Goal: Task Accomplishment & Management: Use online tool/utility

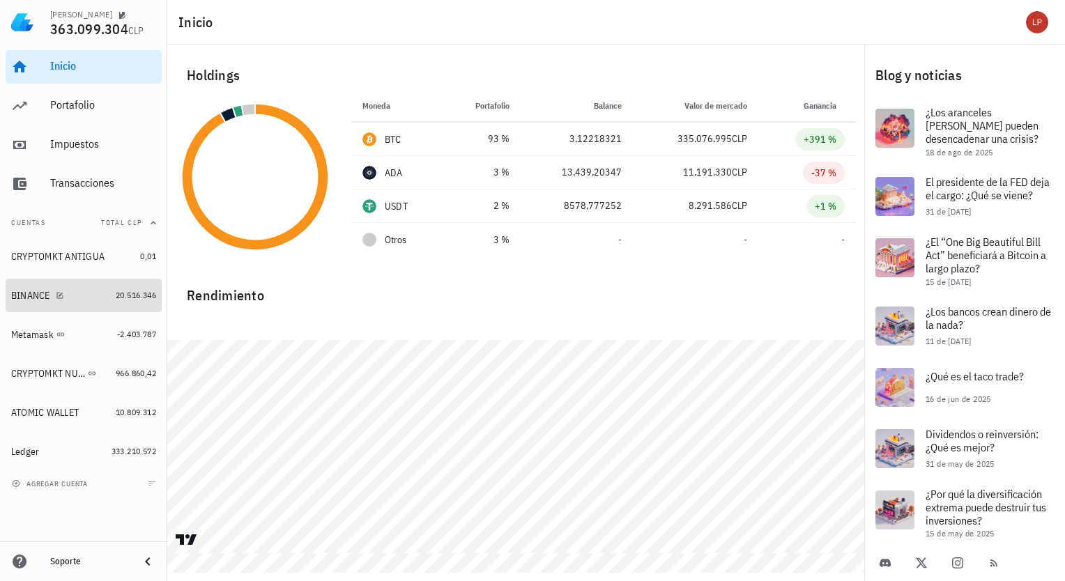
click at [47, 300] on div "BINANCE" at bounding box center [30, 296] width 39 height 12
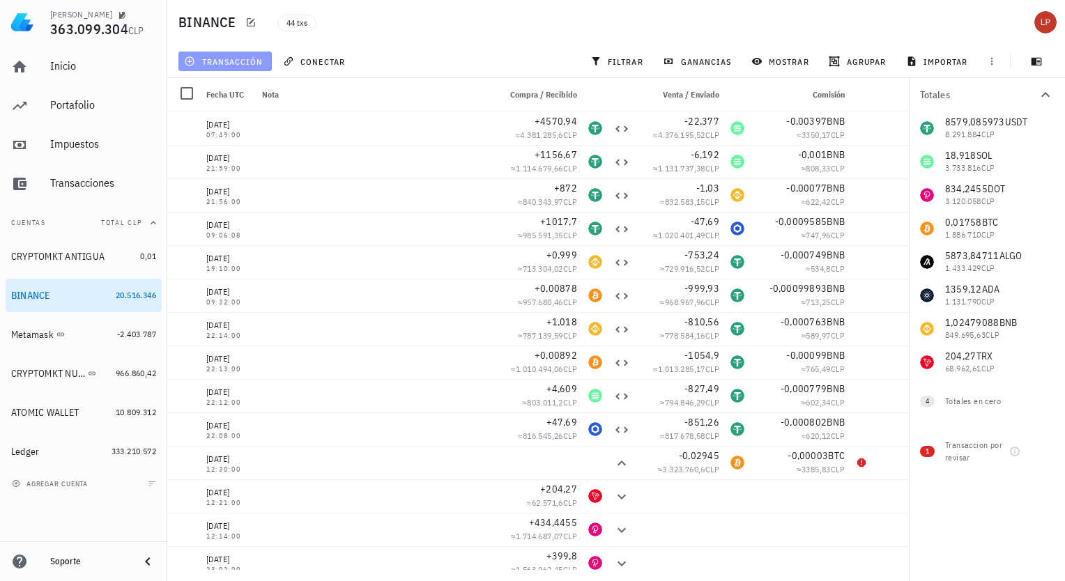
click at [255, 61] on span "transacción" at bounding box center [225, 61] width 76 height 11
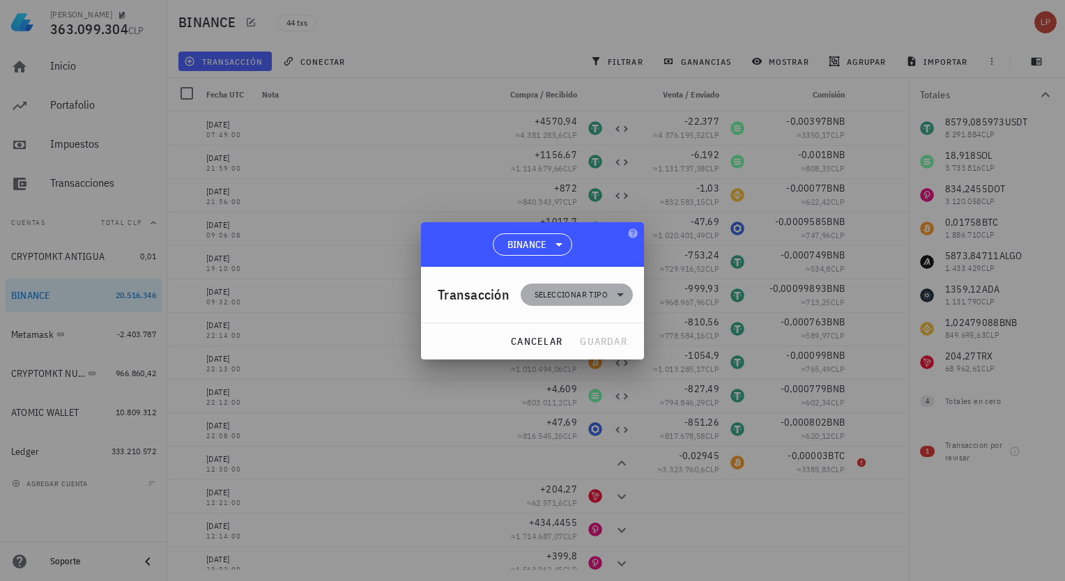
click at [621, 297] on icon at bounding box center [620, 294] width 17 height 17
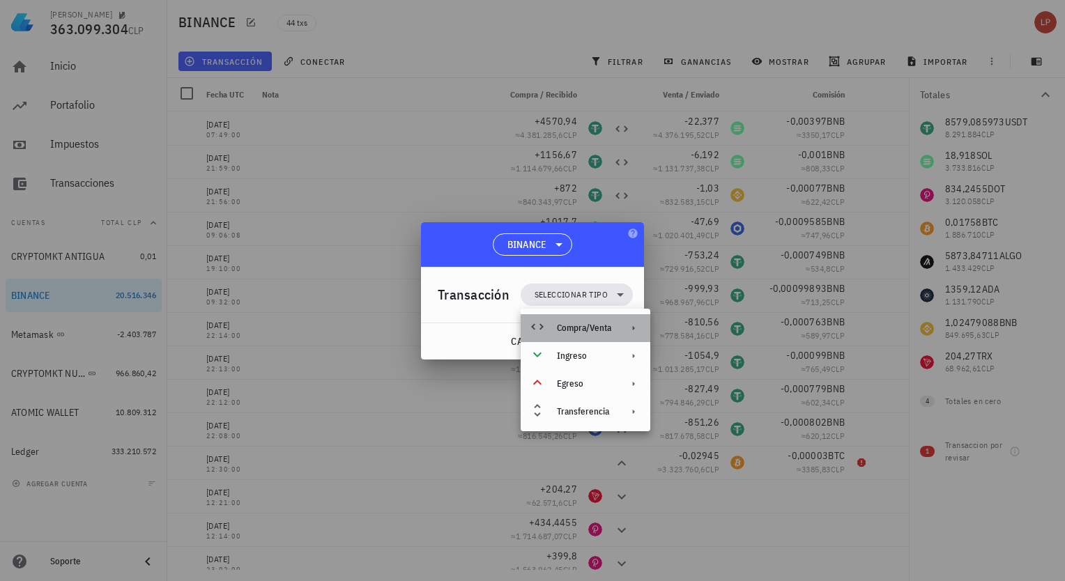
click at [606, 333] on div "Compra/Venta" at bounding box center [584, 328] width 54 height 11
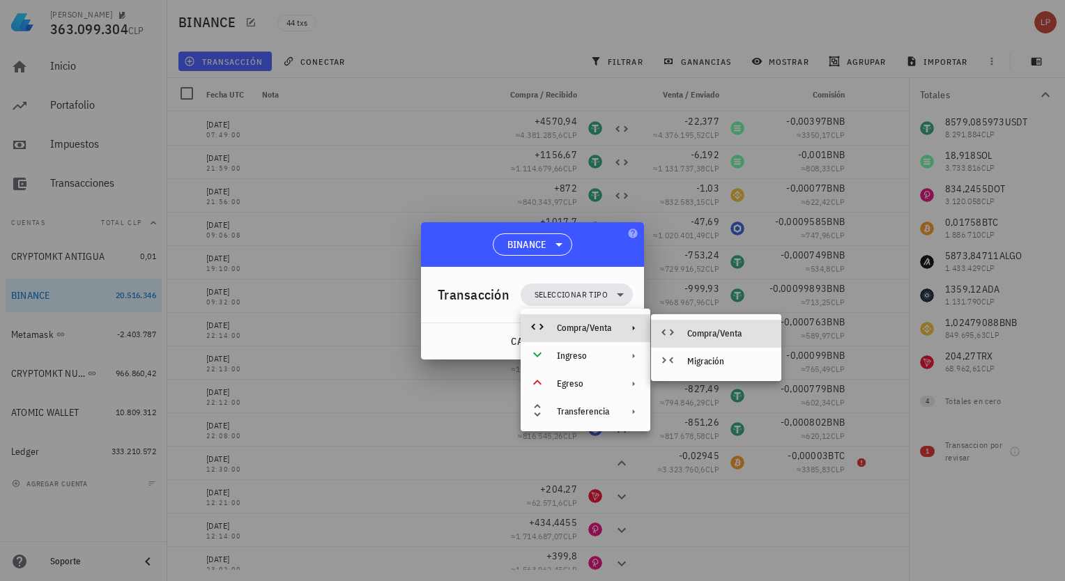
click at [702, 333] on div "Compra/Venta" at bounding box center [728, 333] width 83 height 11
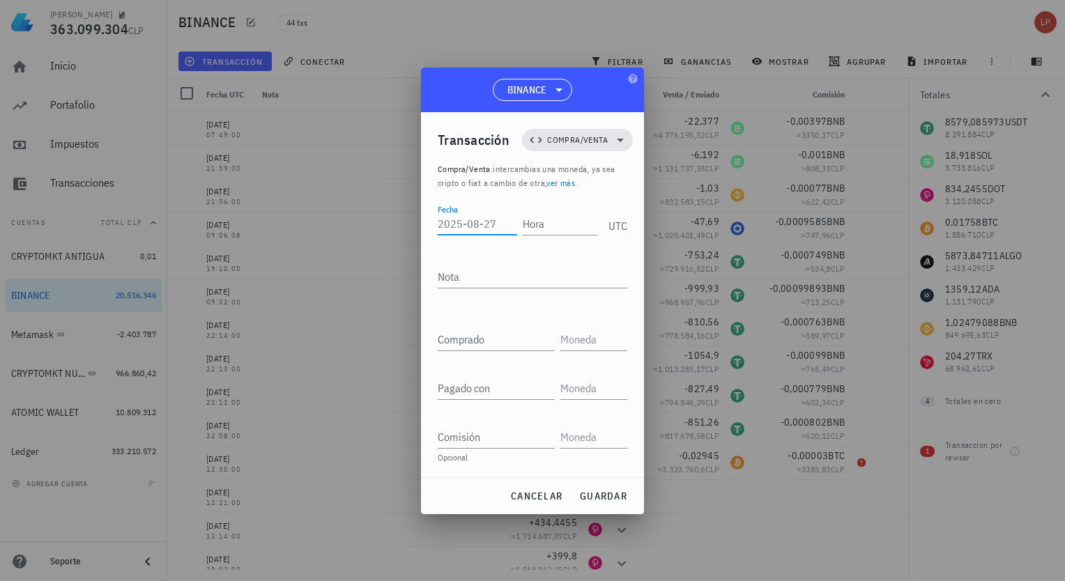
click at [495, 224] on input "Fecha" at bounding box center [477, 223] width 79 height 22
click at [552, 226] on input "Hora" at bounding box center [557, 223] width 79 height 22
click at [468, 229] on input "Fecha" at bounding box center [475, 223] width 75 height 22
type input "[DATE]"
click at [537, 229] on input "Hora" at bounding box center [557, 223] width 79 height 22
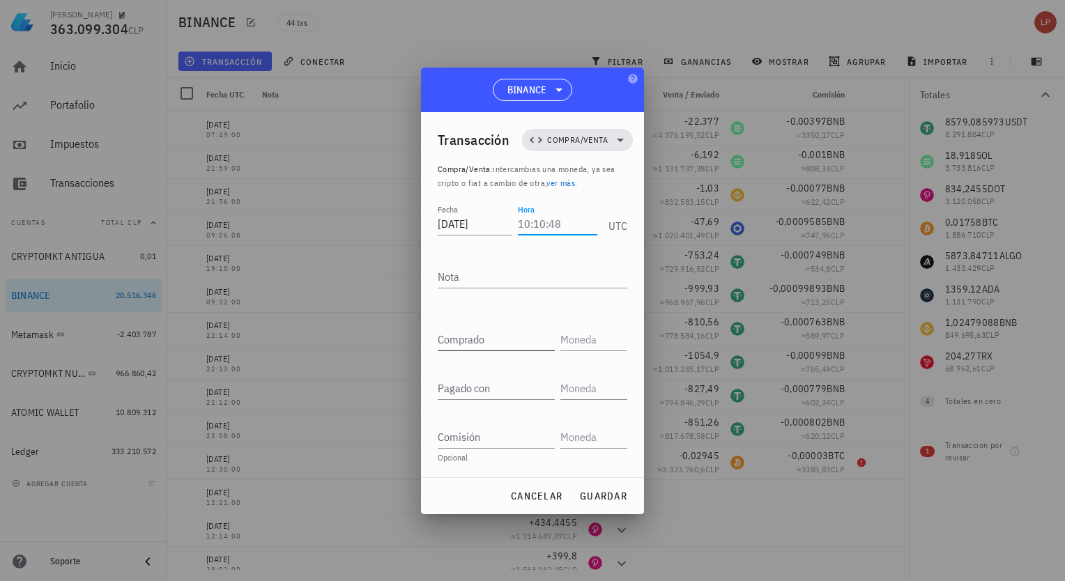
click at [463, 342] on input "Comprado" at bounding box center [496, 339] width 117 height 22
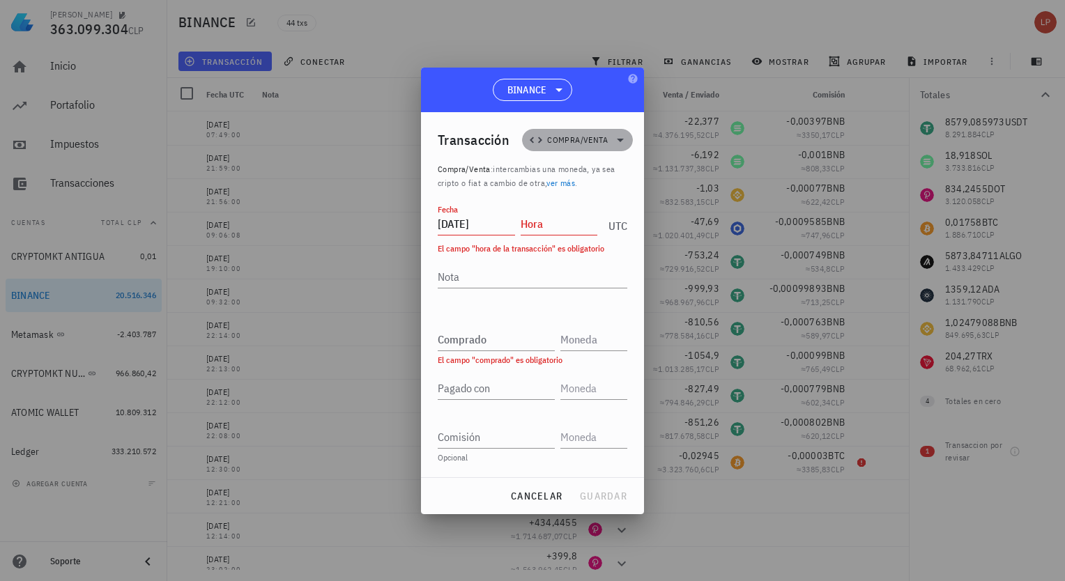
click at [624, 141] on icon at bounding box center [620, 140] width 17 height 17
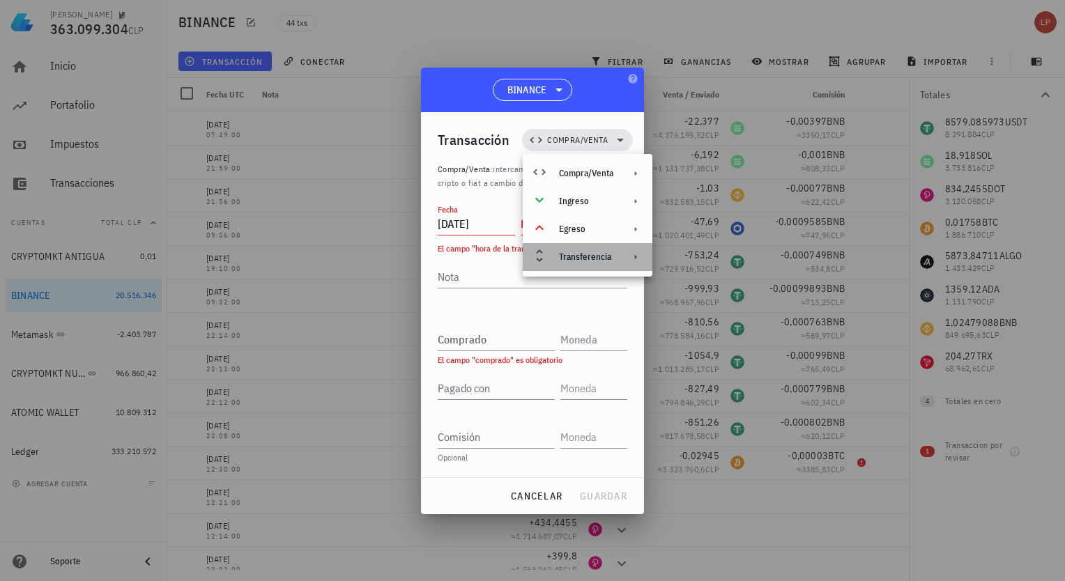
click at [629, 252] on div at bounding box center [632, 257] width 17 height 11
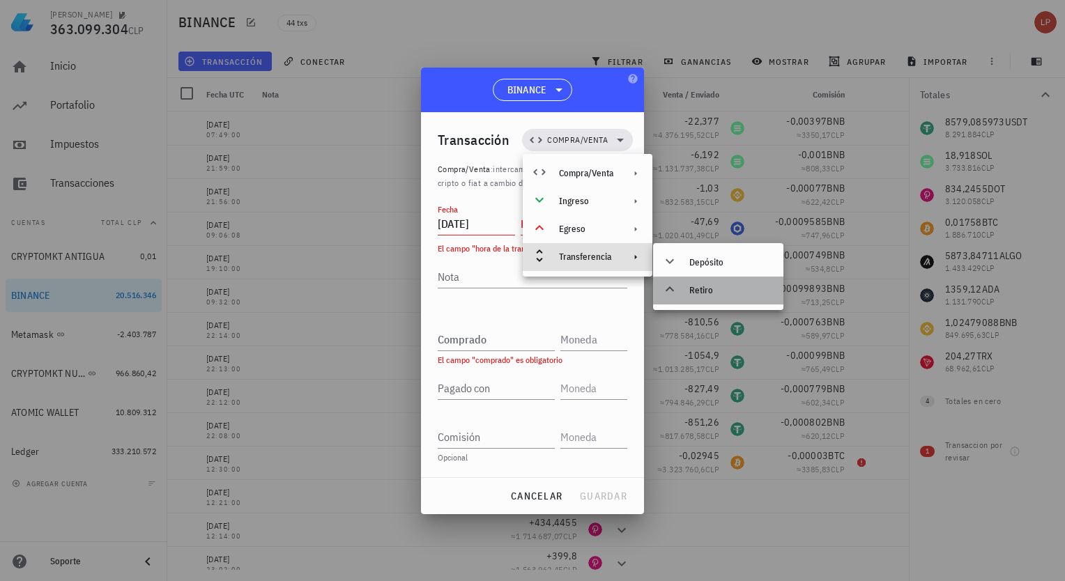
click at [691, 295] on div "Retiro" at bounding box center [730, 290] width 83 height 11
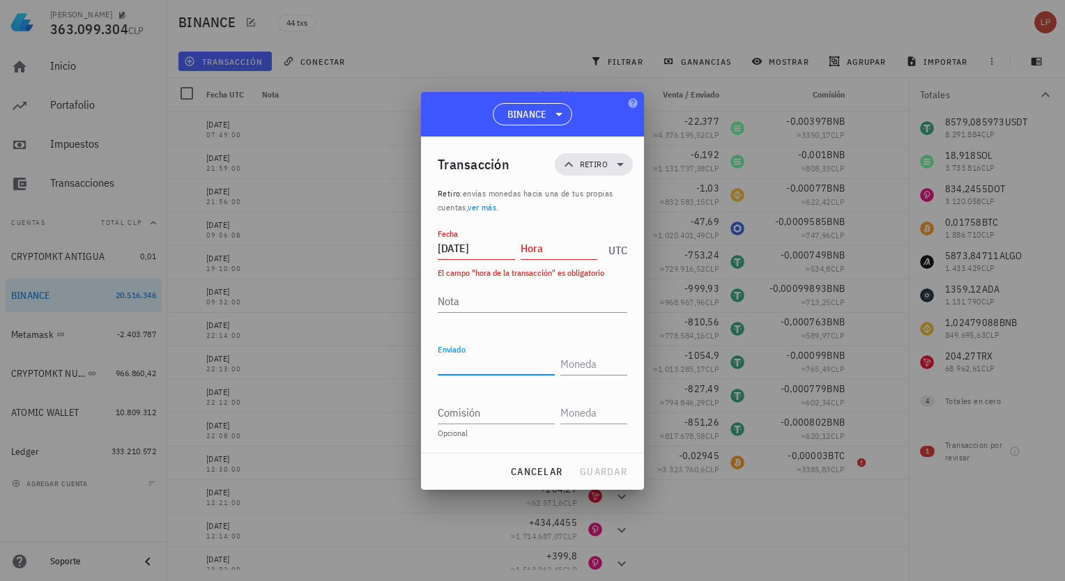
click at [511, 357] on input "Enviado" at bounding box center [496, 364] width 117 height 22
click at [552, 249] on input "Hora" at bounding box center [558, 248] width 77 height 22
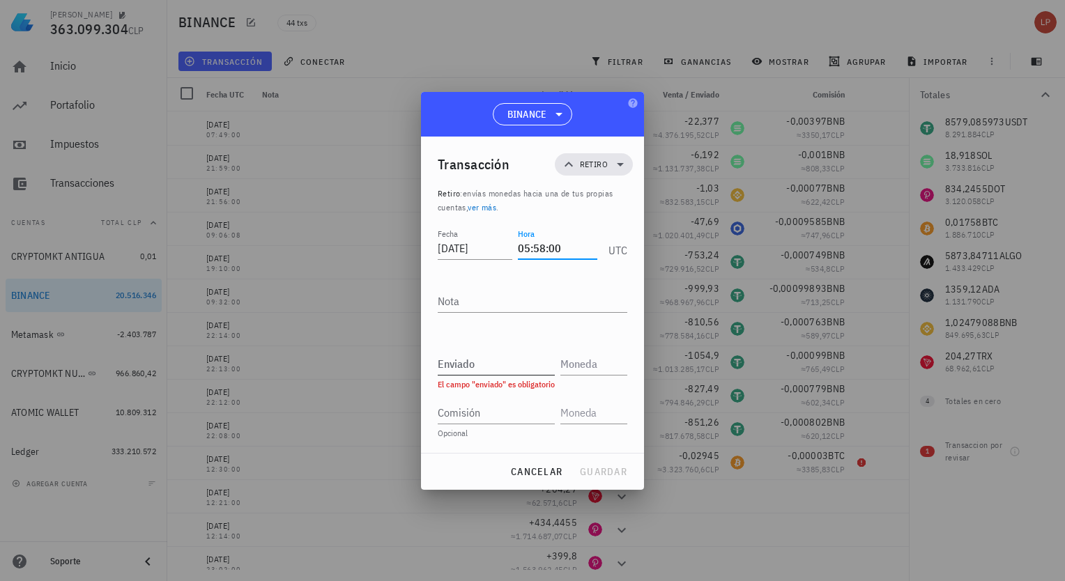
type input "05:58:00"
click at [499, 370] on input "Enviado" at bounding box center [496, 364] width 117 height 22
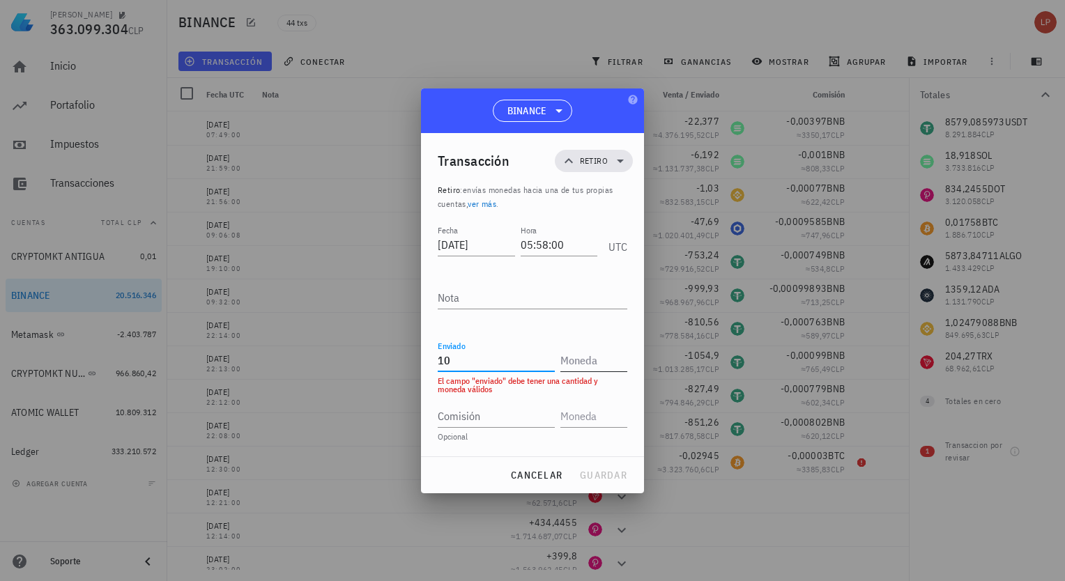
type input "10"
click at [596, 369] on input "text" at bounding box center [592, 360] width 64 height 22
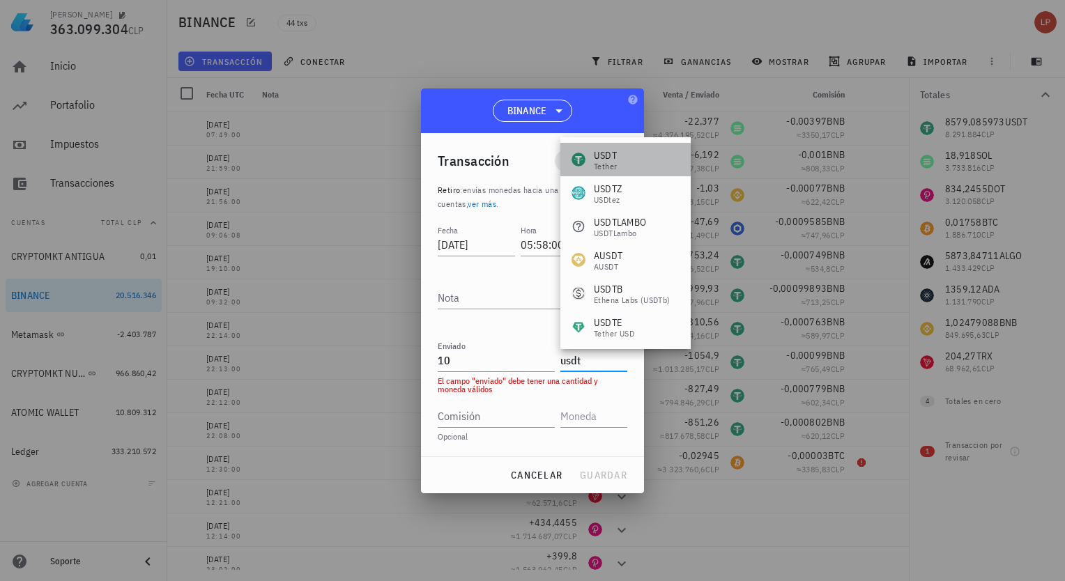
click at [616, 163] on div "Tether" at bounding box center [605, 166] width 23 height 8
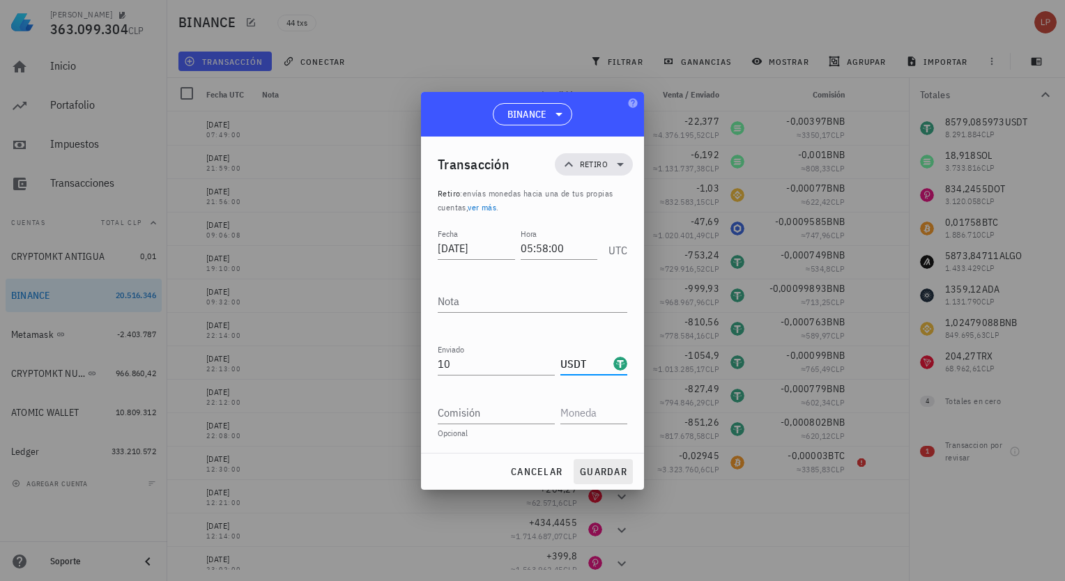
type input "USDT"
click at [596, 472] on span "guardar" at bounding box center [603, 471] width 48 height 13
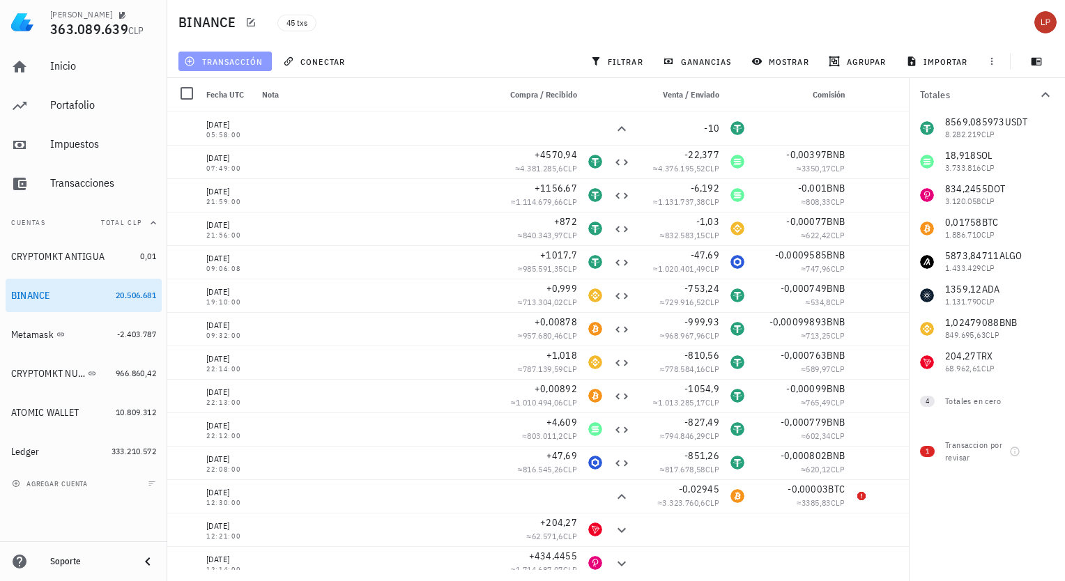
click at [242, 54] on button "transacción" at bounding box center [224, 62] width 93 height 20
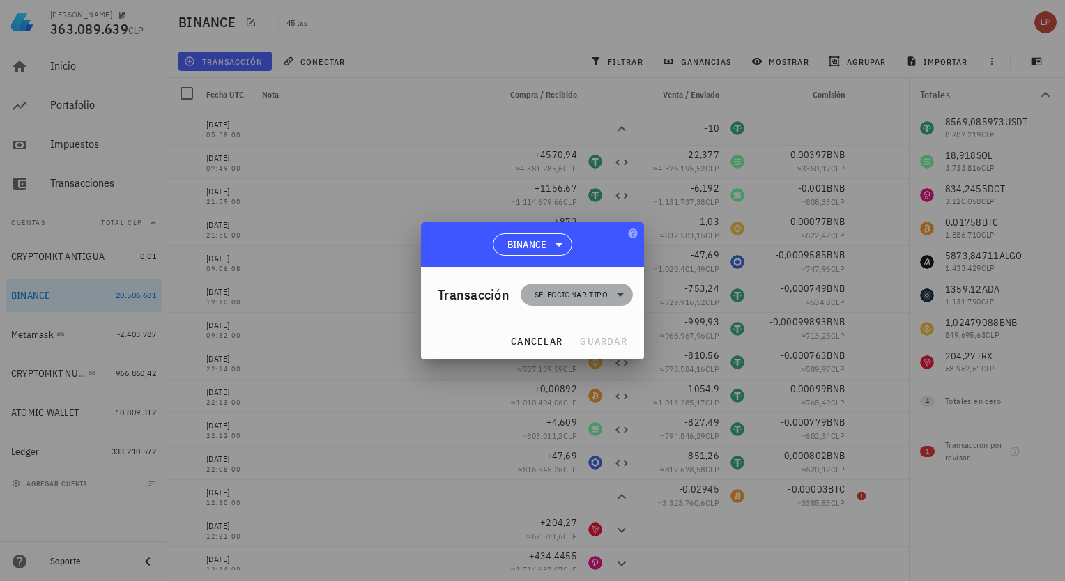
click at [620, 288] on icon at bounding box center [620, 294] width 17 height 17
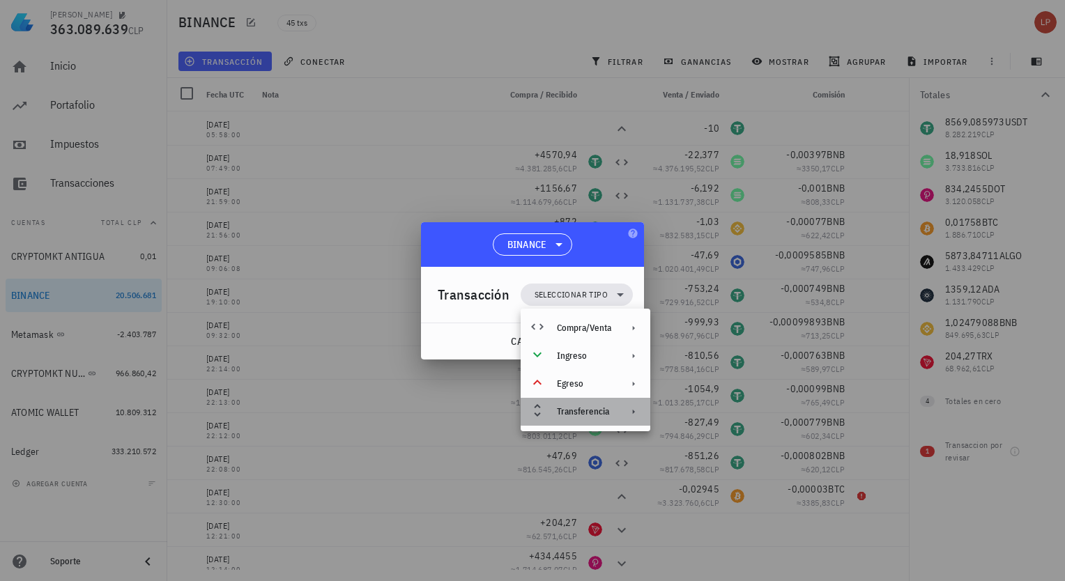
click at [623, 411] on div at bounding box center [630, 411] width 17 height 11
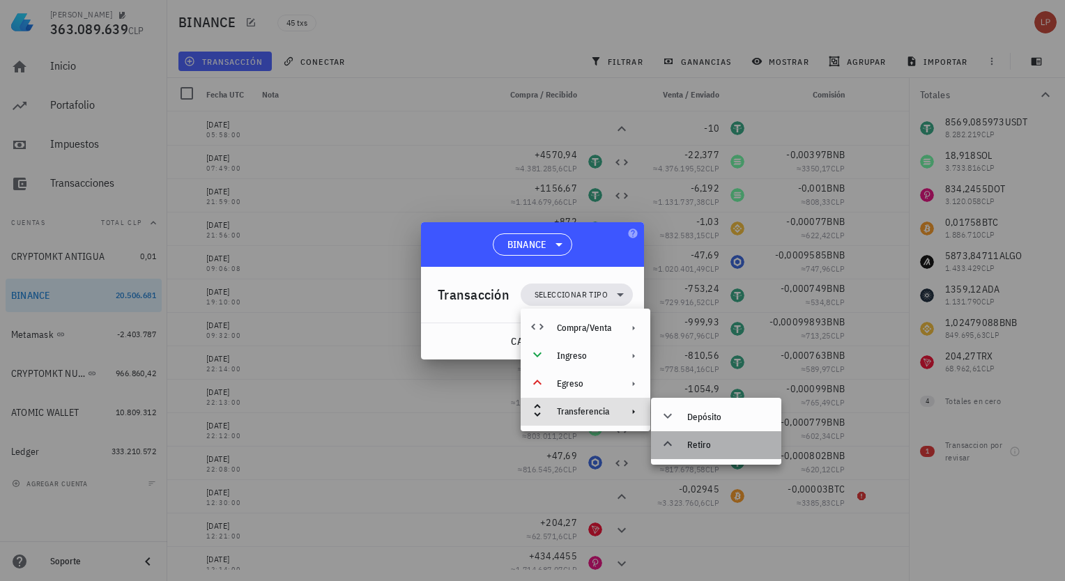
click at [686, 451] on div "Retiro" at bounding box center [716, 445] width 130 height 28
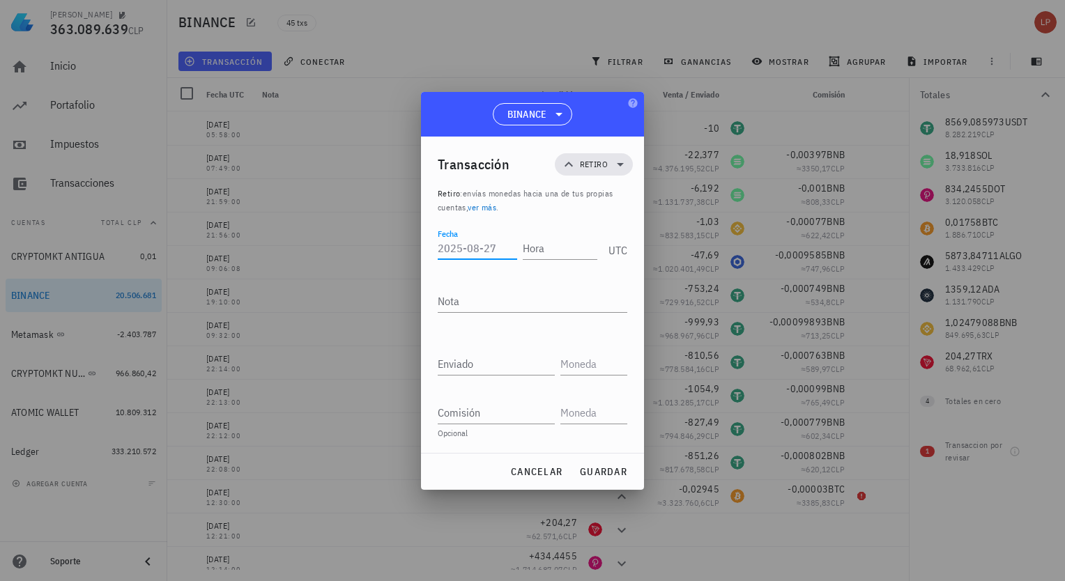
click at [481, 255] on input "Fecha" at bounding box center [477, 248] width 79 height 22
type input "[DATE]"
click at [546, 249] on input "Hora" at bounding box center [557, 248] width 79 height 22
type input "06:07:00"
click at [506, 366] on input "Enviado" at bounding box center [496, 364] width 117 height 22
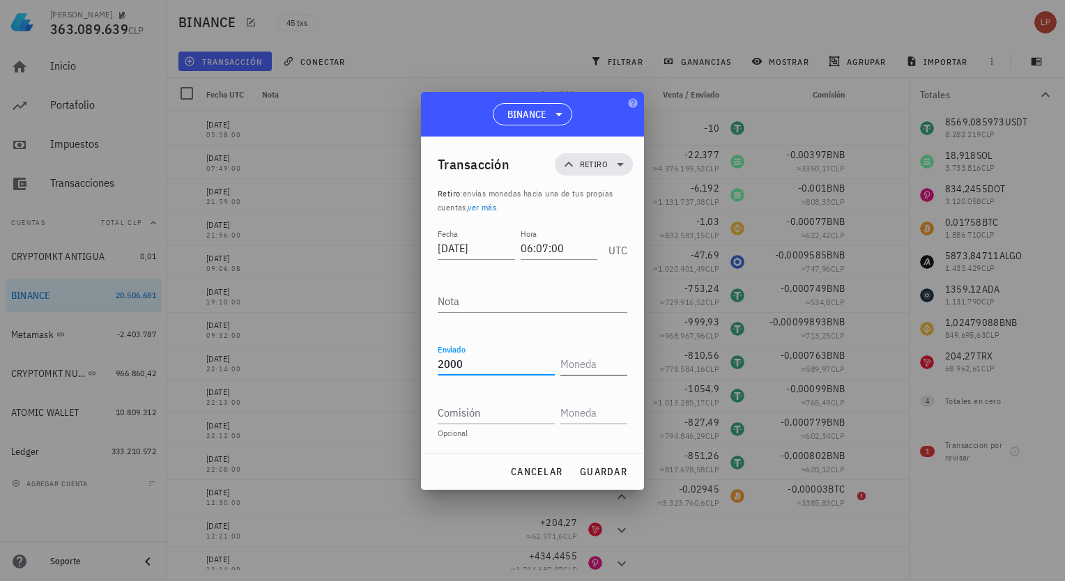
type input "2.000"
click at [586, 364] on input "text" at bounding box center [592, 364] width 64 height 22
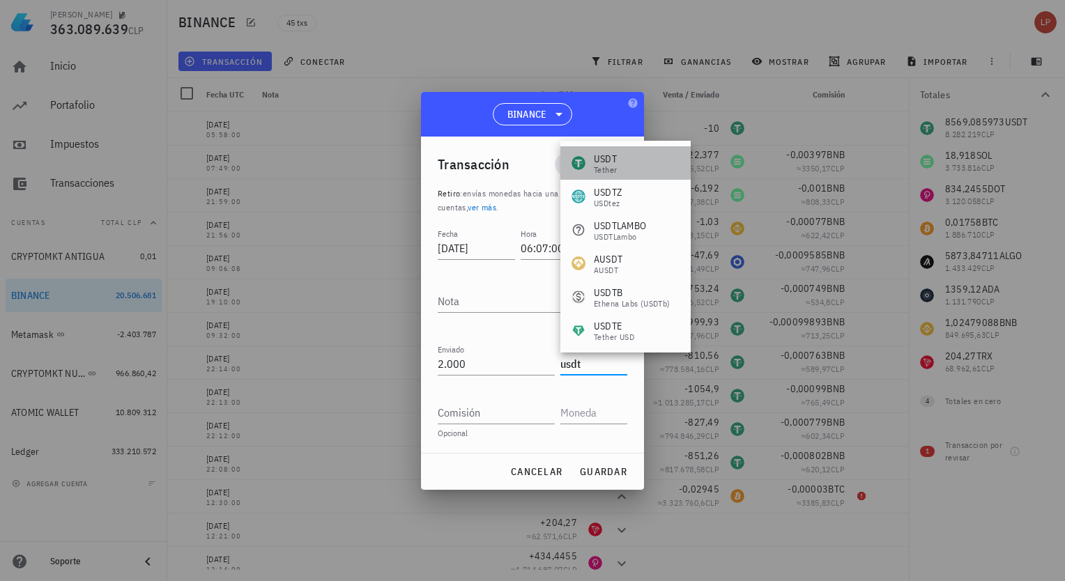
click at [626, 169] on div "USDT Tether" at bounding box center [625, 162] width 130 height 33
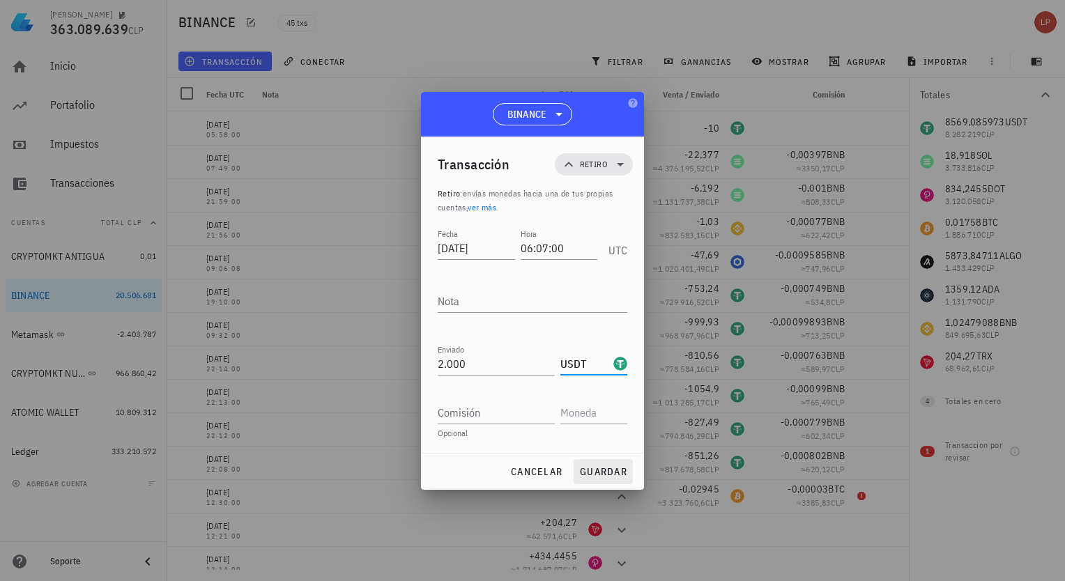
type input "USDT"
click at [599, 471] on span "guardar" at bounding box center [603, 471] width 48 height 13
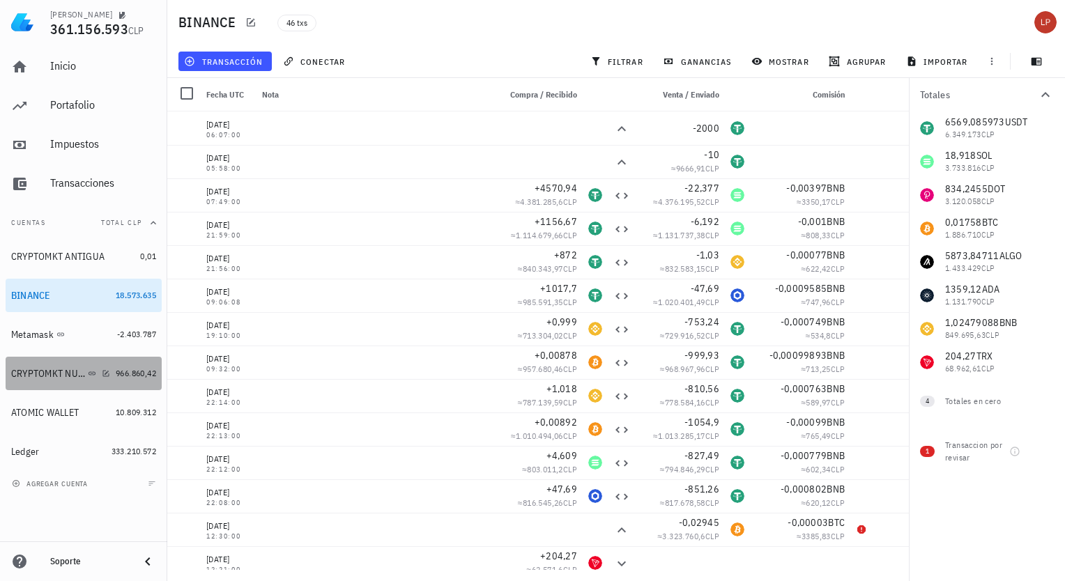
click at [61, 380] on div "CRYPTOMKT NUEVA" at bounding box center [60, 374] width 99 height 30
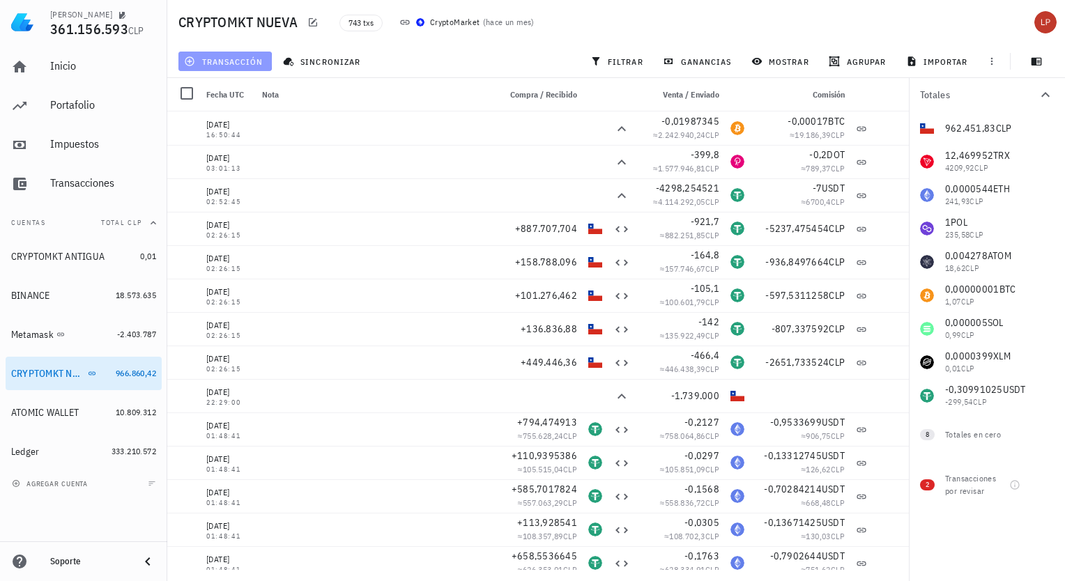
click at [256, 57] on span "transacción" at bounding box center [225, 61] width 76 height 11
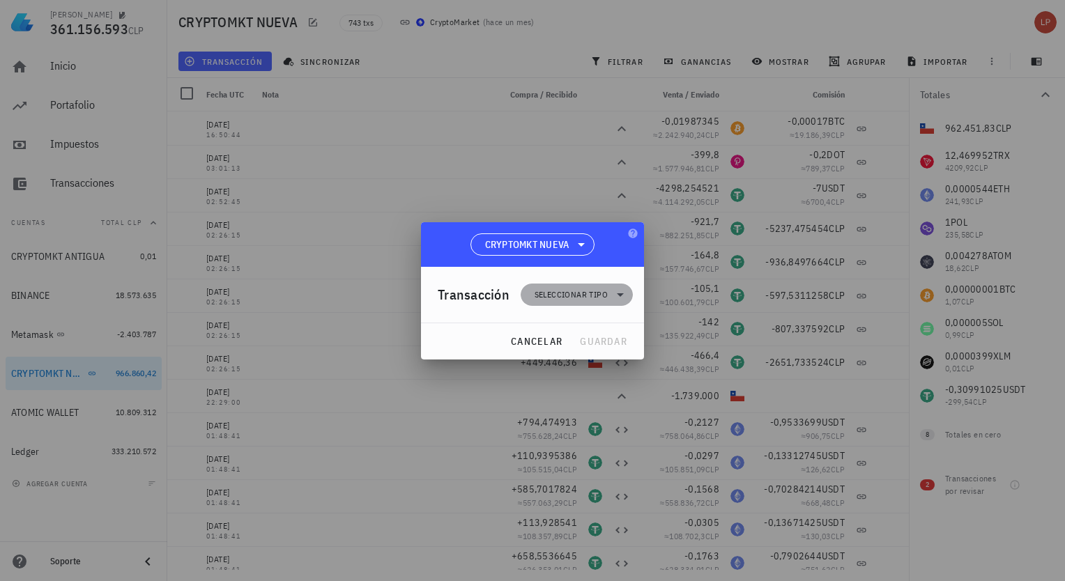
click at [624, 297] on icon at bounding box center [620, 294] width 17 height 17
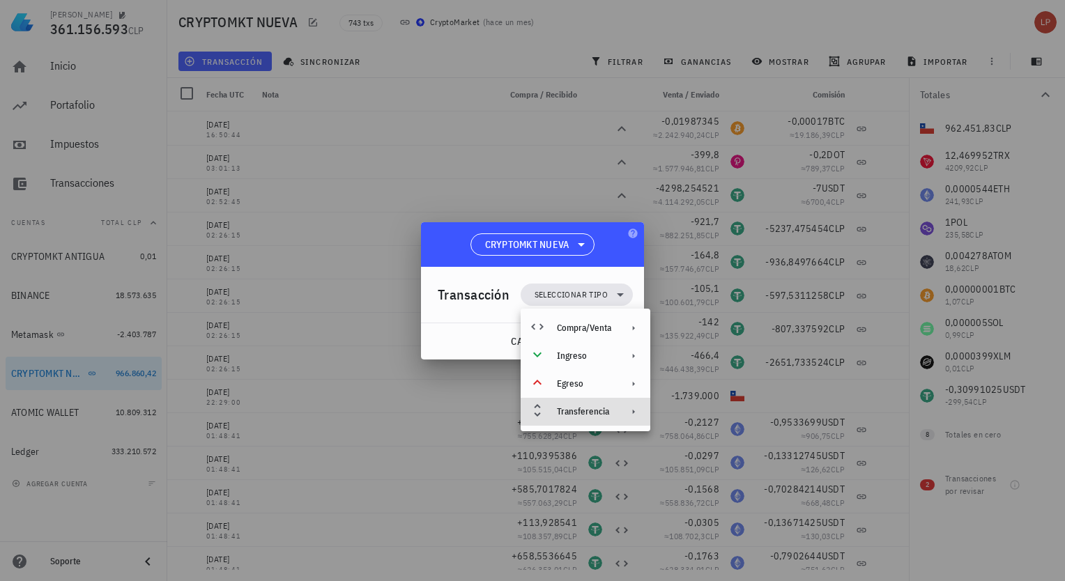
click at [621, 406] on div "Transferencia" at bounding box center [585, 412] width 130 height 28
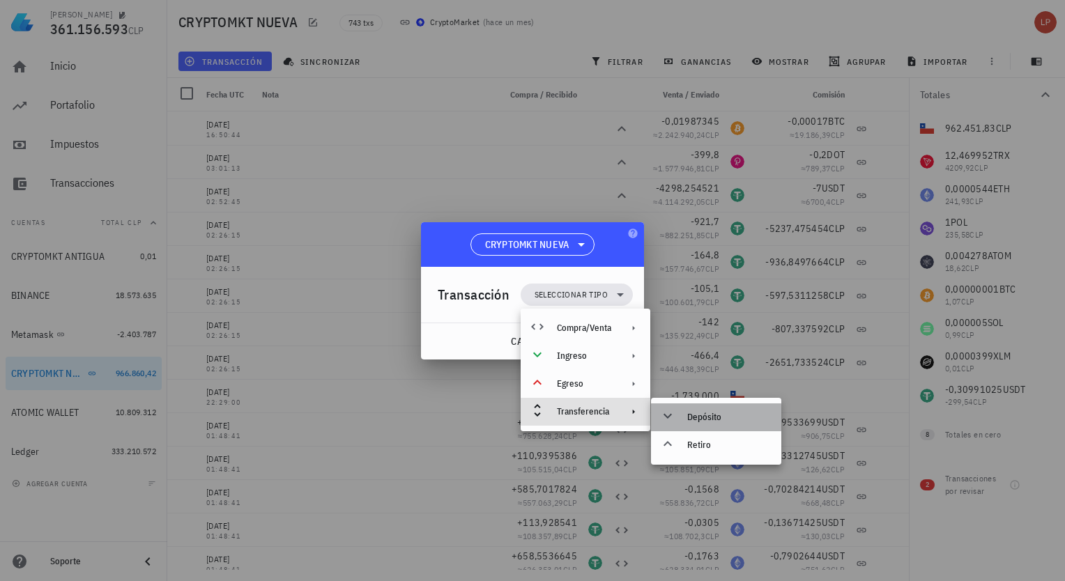
click at [697, 420] on div "Depósito" at bounding box center [728, 417] width 83 height 11
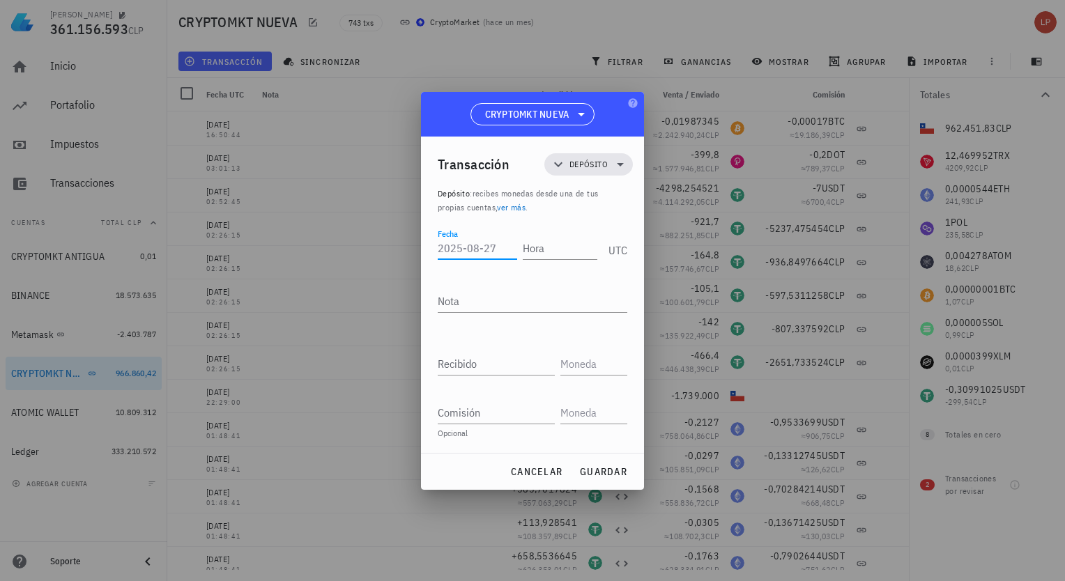
click at [479, 256] on input "Fecha" at bounding box center [477, 248] width 79 height 22
type input "[DATE]"
click at [527, 255] on input "Hora" at bounding box center [557, 248] width 79 height 22
type input "05:58:00"
click at [488, 369] on input "Recibido" at bounding box center [496, 364] width 117 height 22
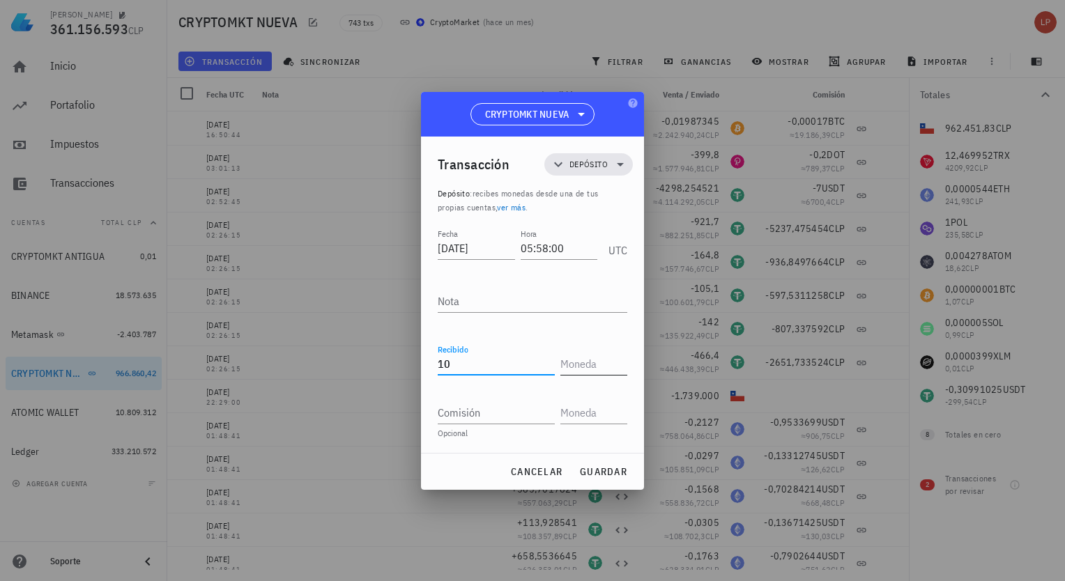
type input "10"
click at [595, 368] on input "text" at bounding box center [592, 364] width 64 height 22
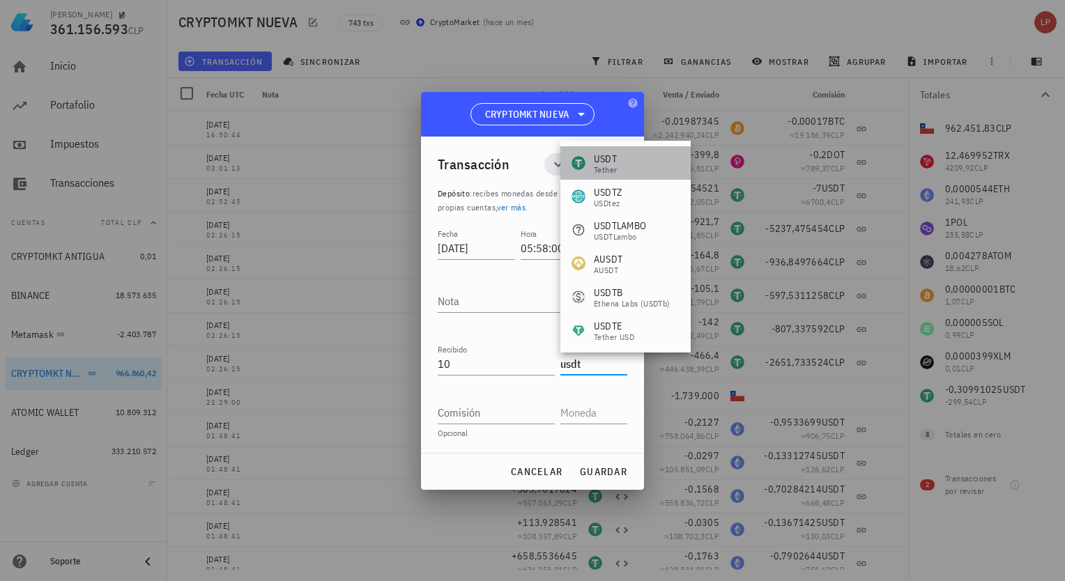
click at [612, 171] on div "Tether" at bounding box center [605, 170] width 23 height 8
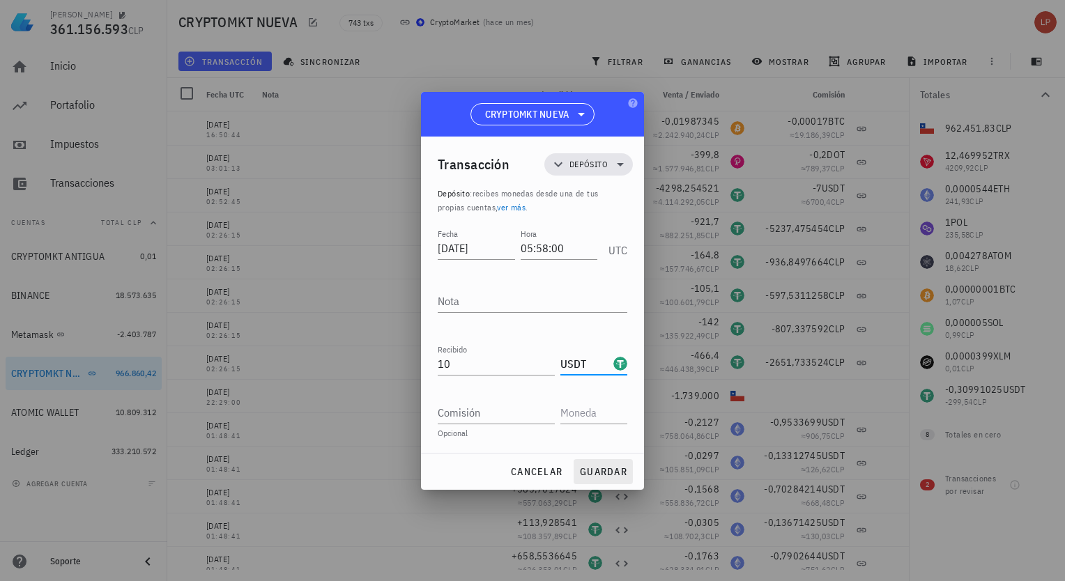
type input "USDT"
click at [612, 474] on span "guardar" at bounding box center [603, 471] width 48 height 13
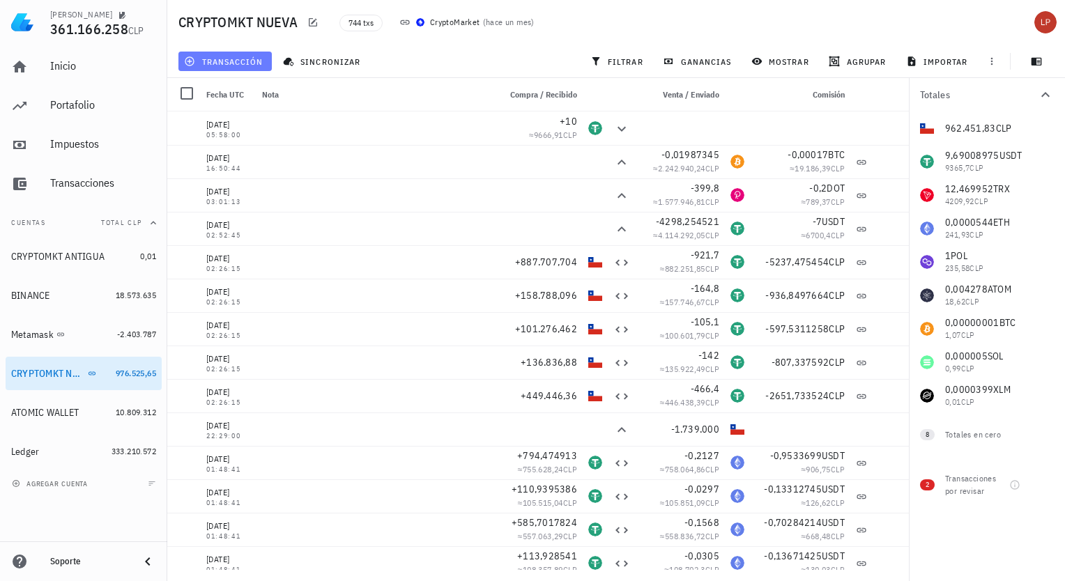
click at [251, 56] on span "transacción" at bounding box center [225, 61] width 76 height 11
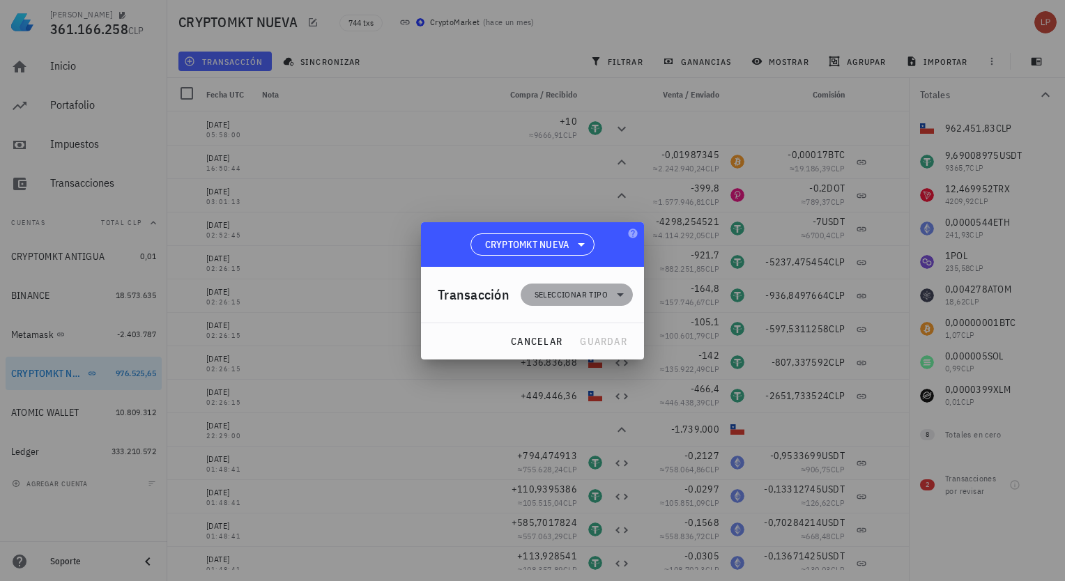
click at [622, 297] on icon at bounding box center [620, 294] width 17 height 17
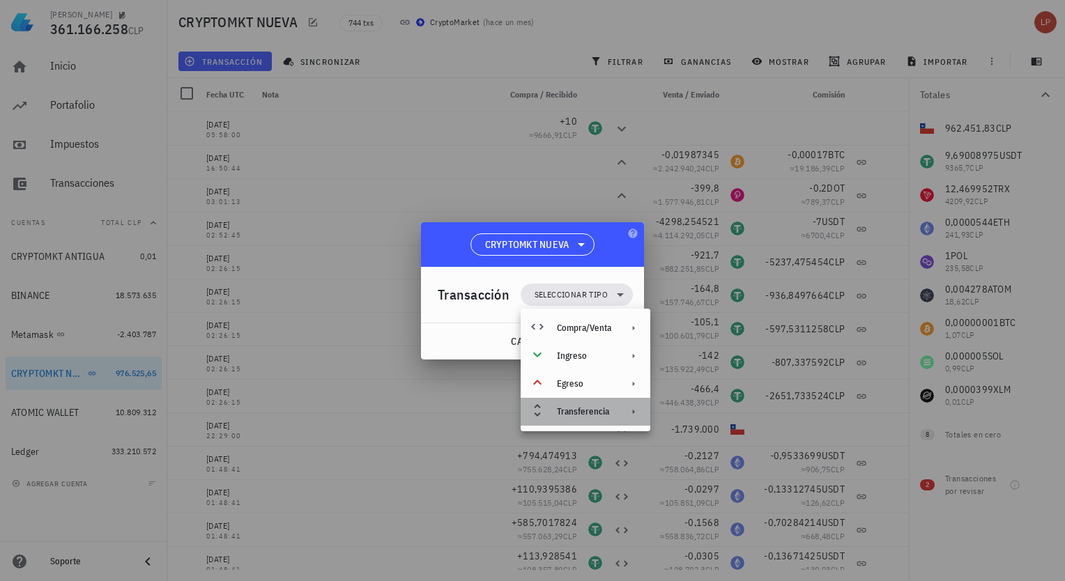
click at [619, 413] on div "Transferencia" at bounding box center [585, 412] width 130 height 28
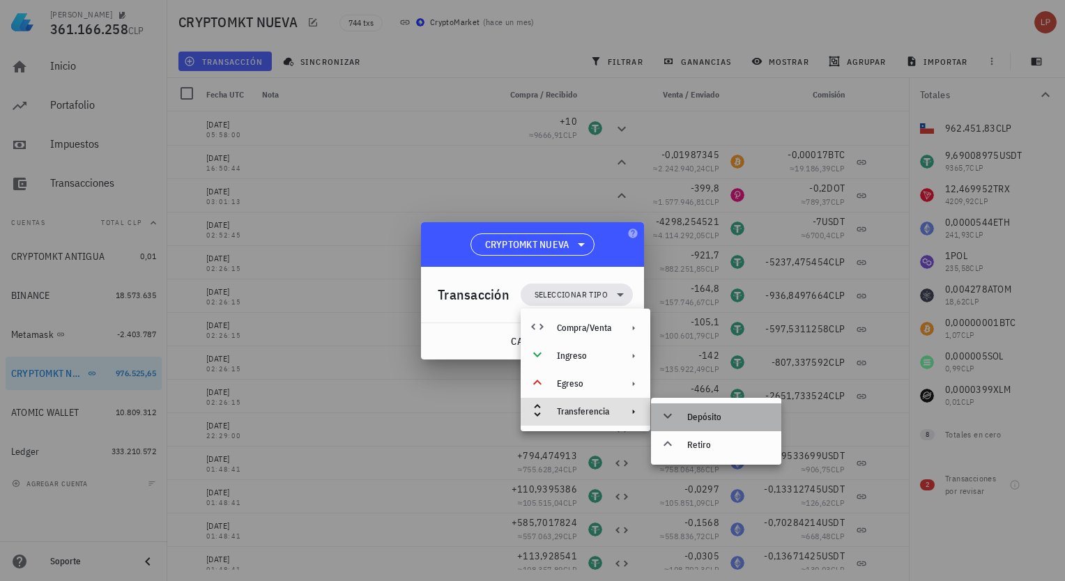
click at [703, 415] on div "Depósito" at bounding box center [728, 417] width 83 height 11
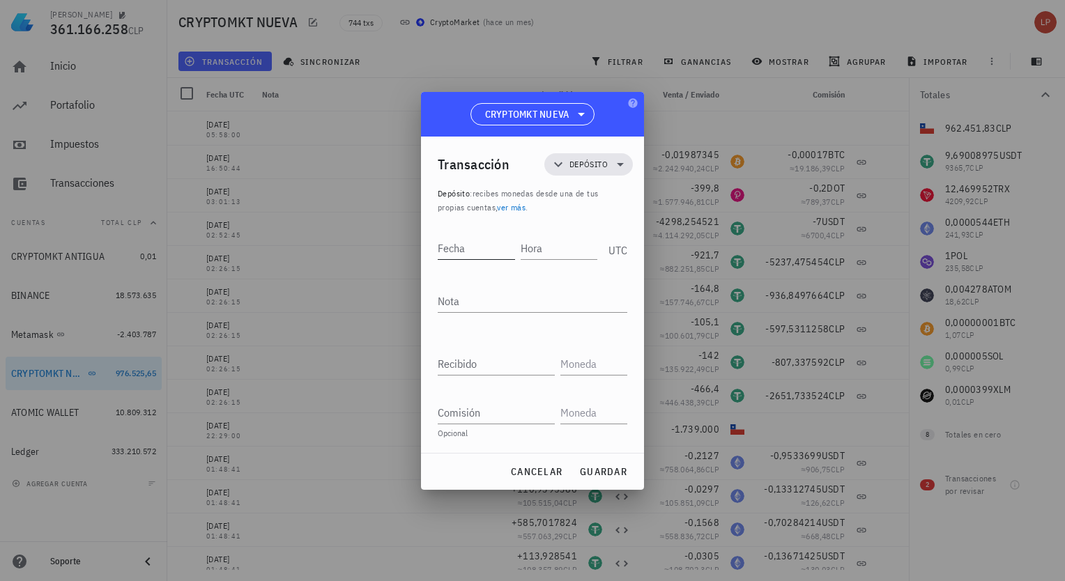
click at [473, 245] on input "Fecha" at bounding box center [476, 248] width 77 height 22
type input "[DATE]"
click at [532, 248] on input "Hora" at bounding box center [560, 248] width 75 height 22
type input "06:07:00"
click at [467, 355] on input "Recibido" at bounding box center [496, 364] width 117 height 22
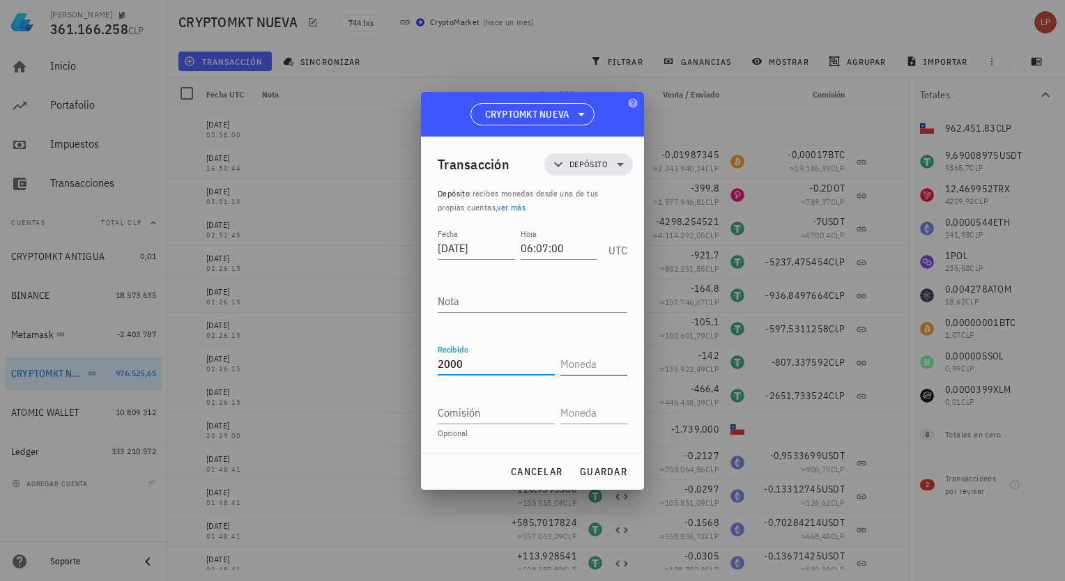
type input "2.000"
click at [589, 369] on input "text" at bounding box center [592, 364] width 64 height 22
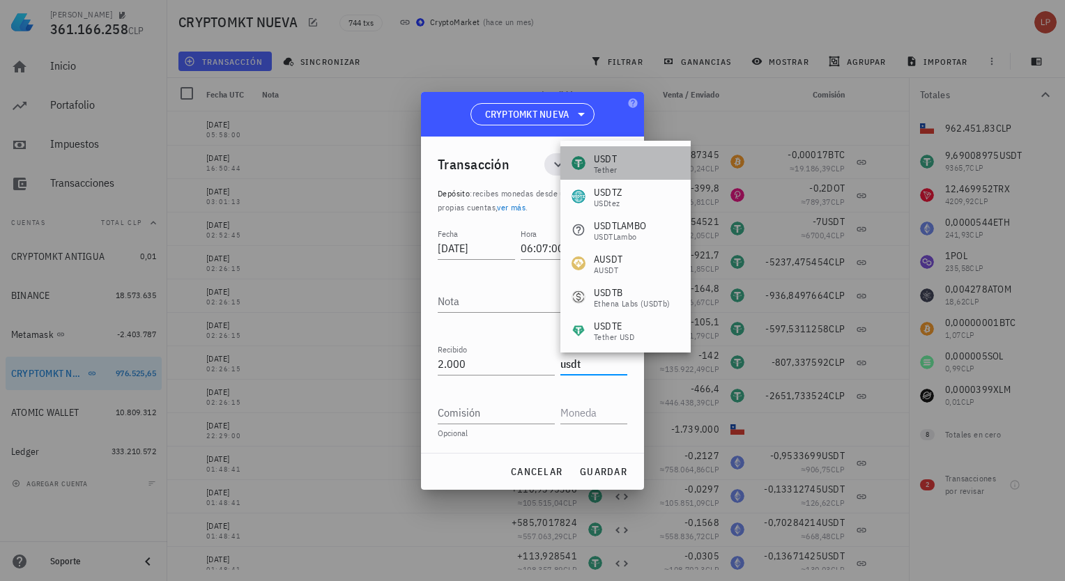
click at [620, 171] on div "USDT Tether" at bounding box center [625, 162] width 130 height 33
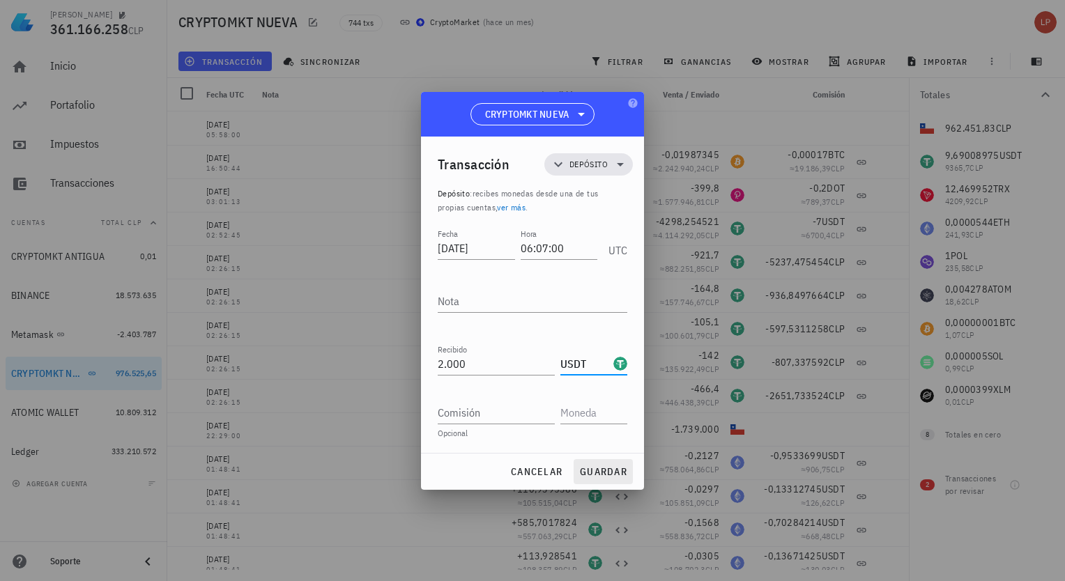
type input "USDT"
click at [603, 475] on span "guardar" at bounding box center [603, 471] width 48 height 13
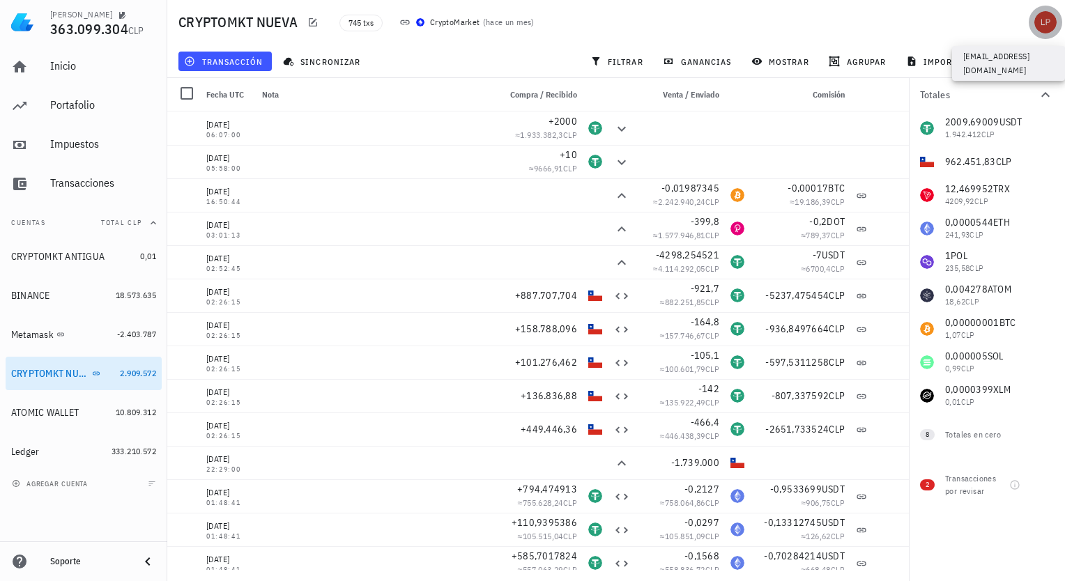
click at [1046, 20] on div "avatar" at bounding box center [1045, 22] width 22 height 22
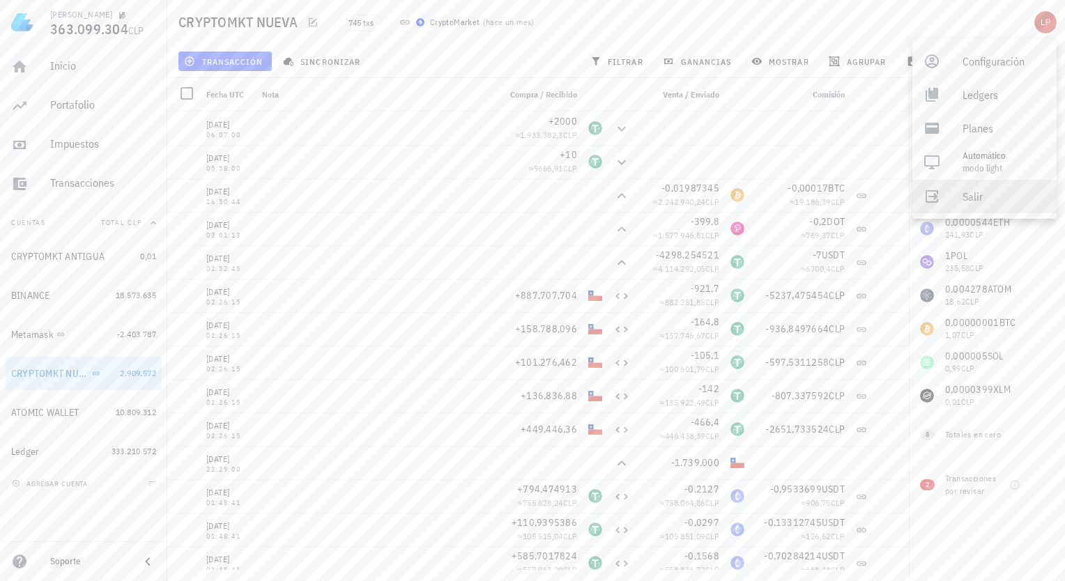
click at [975, 197] on div "Salir" at bounding box center [1003, 197] width 83 height 28
